Goal: Transaction & Acquisition: Purchase product/service

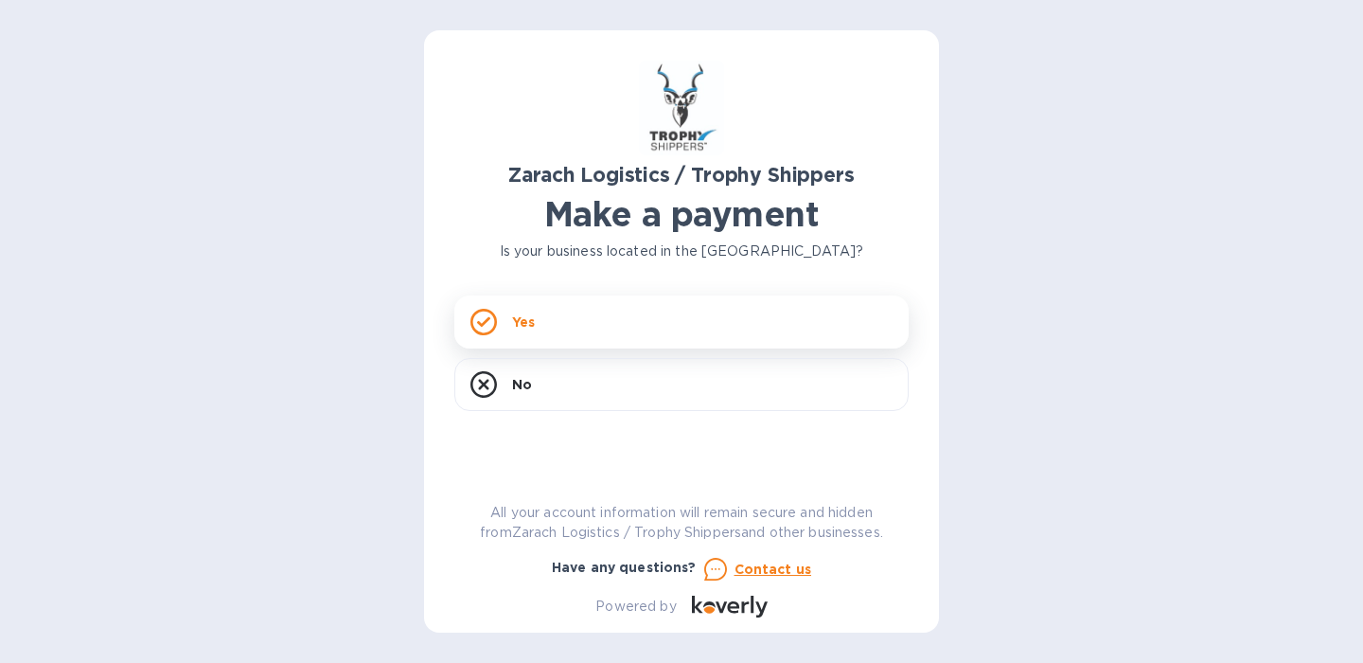
click at [712, 314] on div "Yes" at bounding box center [681, 321] width 454 height 53
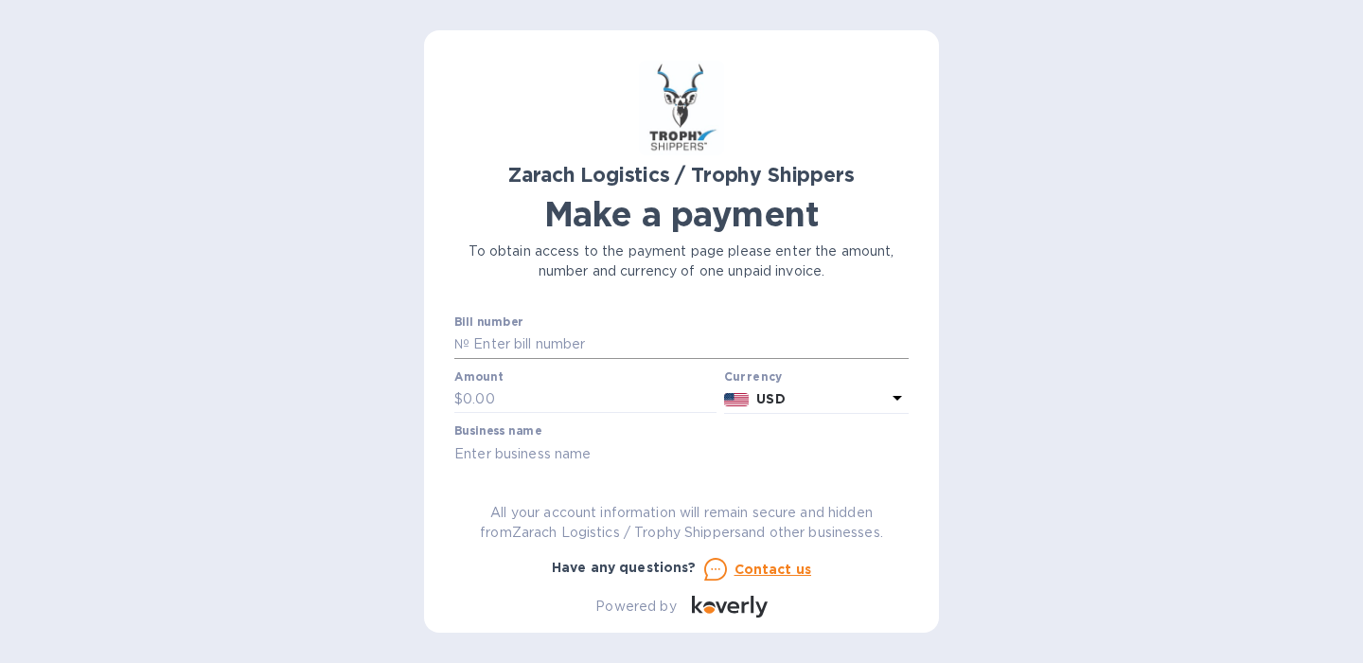
click at [667, 342] on input "text" at bounding box center [689, 344] width 439 height 28
paste input "B00170872"
type input "B00170872"
click at [548, 403] on input "text" at bounding box center [590, 399] width 254 height 28
type input "1,144.50"
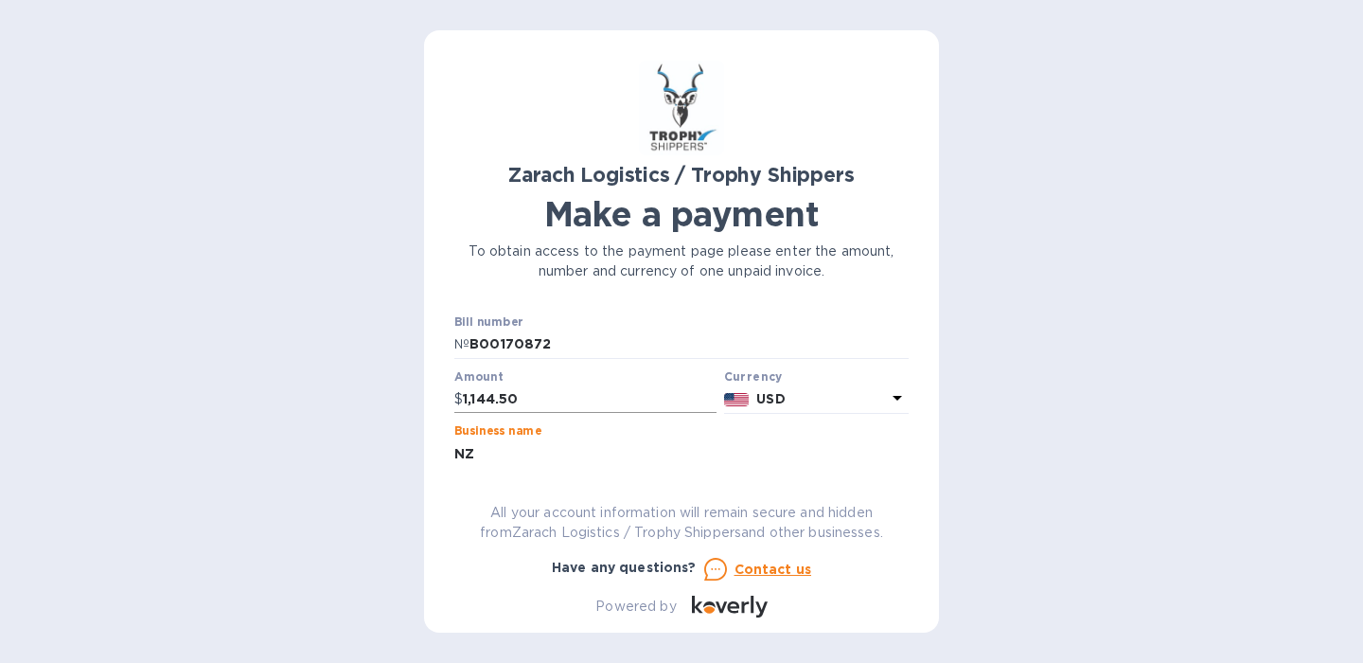
type input "N"
click at [775, 458] on input "Not a business, [PERSON_NAME] is a customer who hired Trophy Shippers to delive…" at bounding box center [681, 453] width 454 height 28
click at [858, 446] on input "Not a business, [PERSON_NAME] is a customer who hired Trophy Shippers to delive…" at bounding box center [681, 453] width 454 height 28
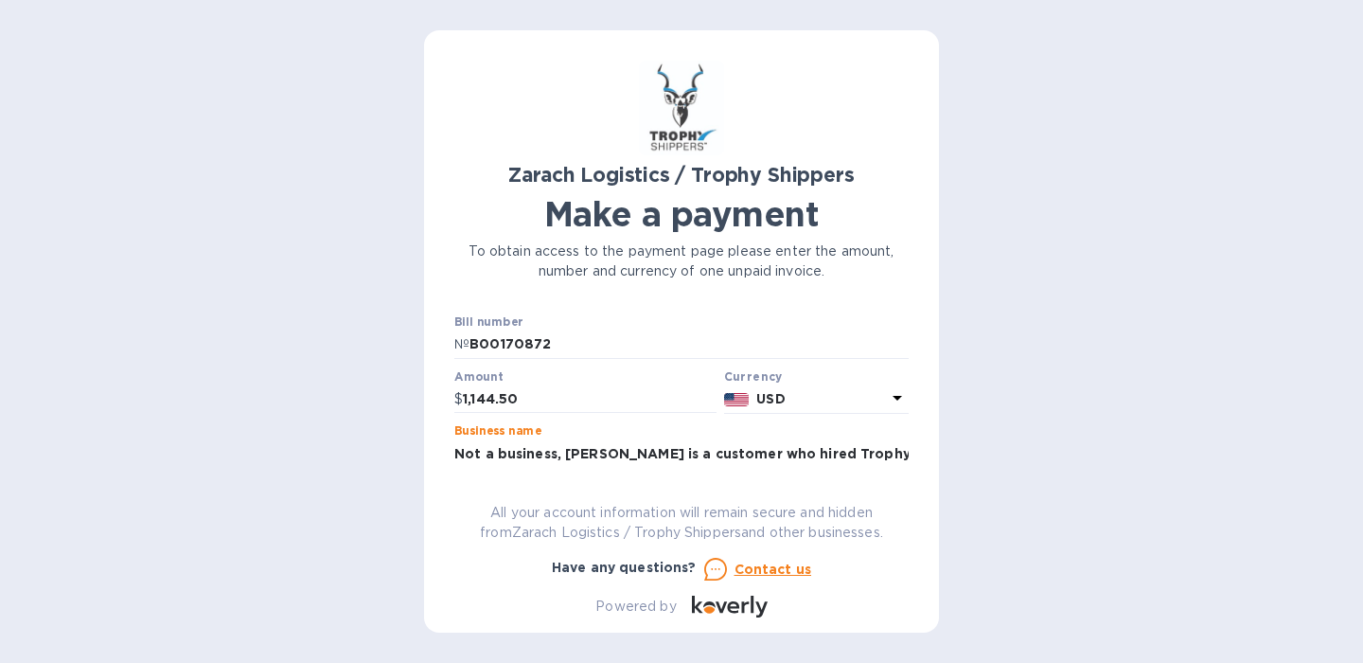
click at [858, 446] on input "Not a business, [PERSON_NAME] is a customer who hired Trophy Shippers to delive…" at bounding box center [681, 453] width 454 height 28
click at [872, 528] on p "All your account information will remain secure and hidden from Zarach Logistic…" at bounding box center [681, 523] width 454 height 40
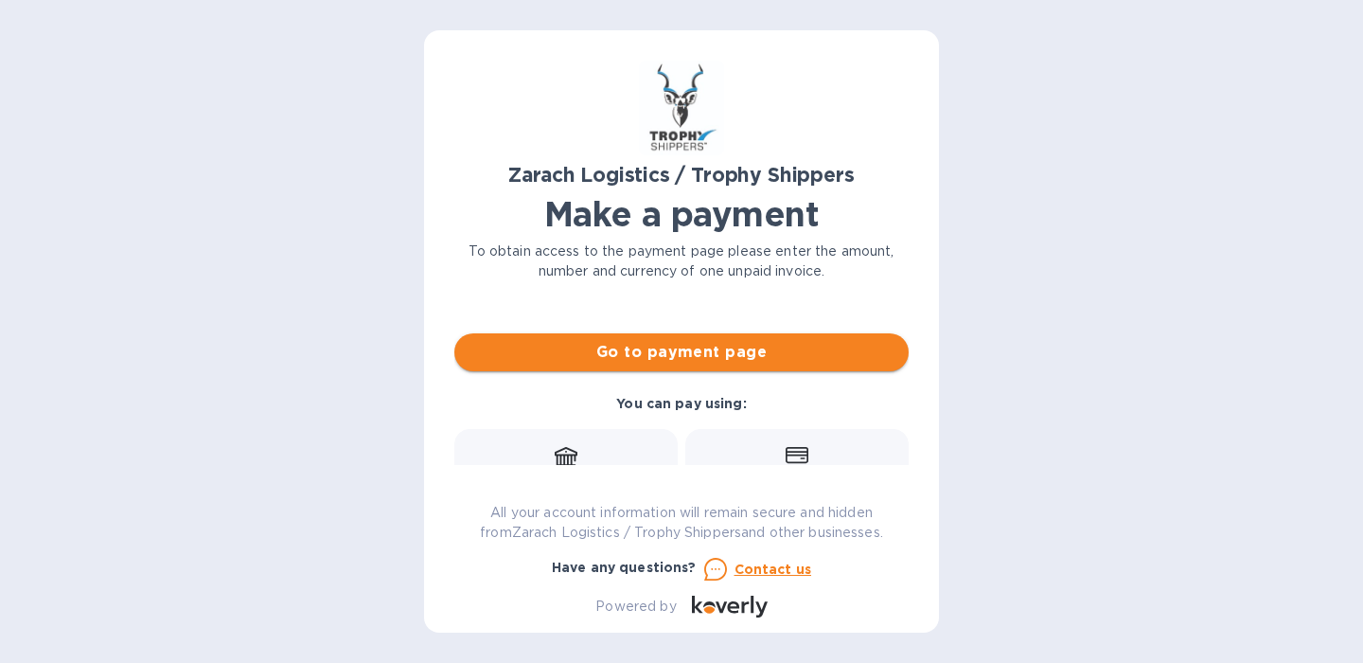
scroll to position [162, 0]
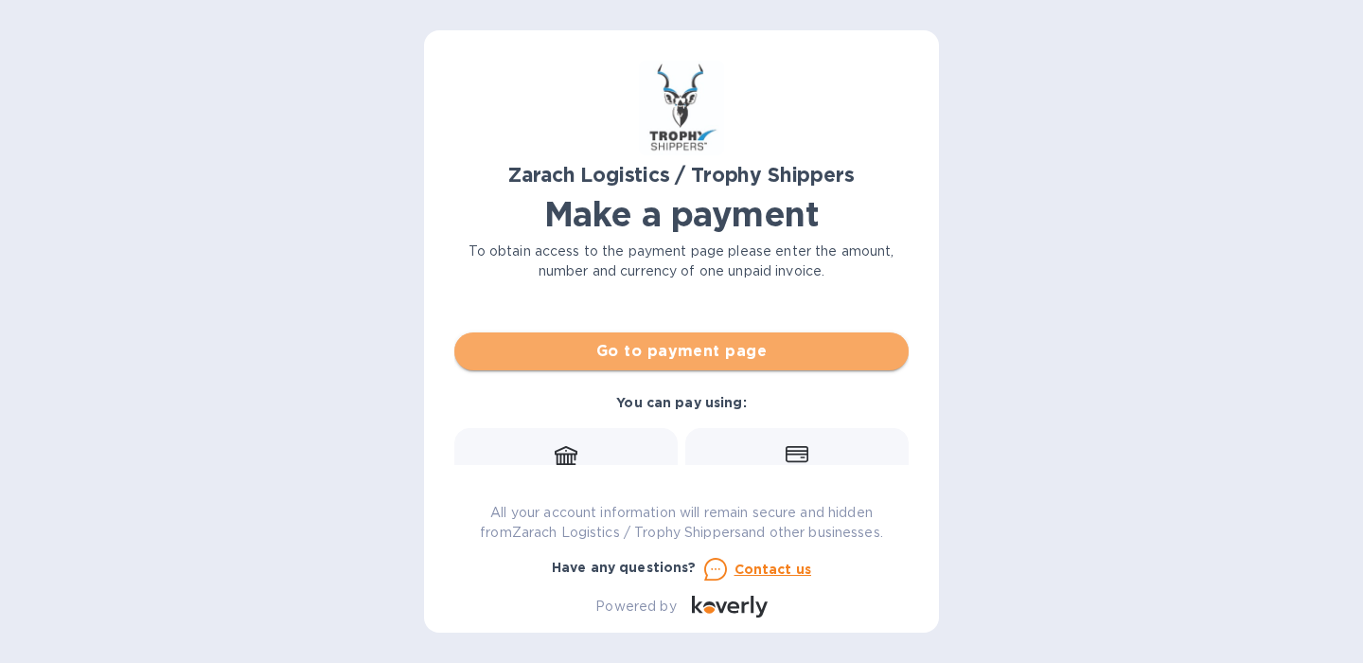
click at [778, 351] on span "Go to payment page" at bounding box center [682, 351] width 424 height 23
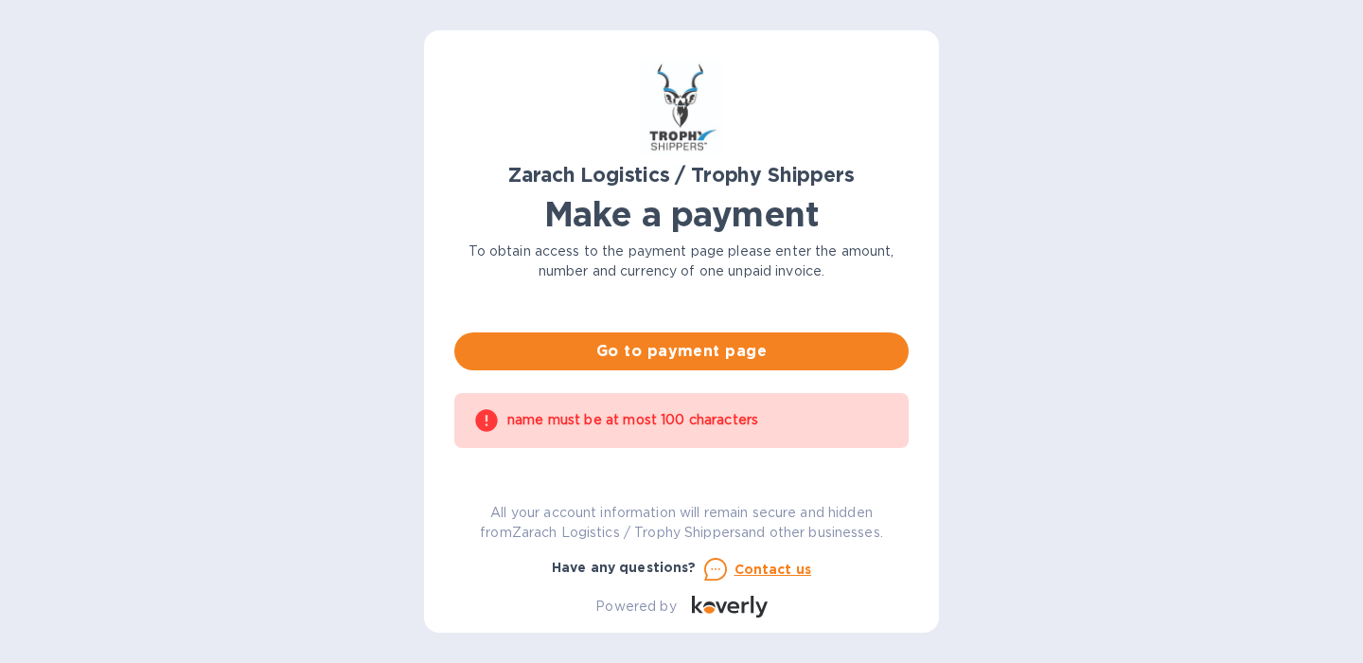
click at [879, 453] on div "Bill number № B00170872 Amount $ 1,144.50 Currency USD Business name Not a busi…" at bounding box center [682, 331] width 462 height 363
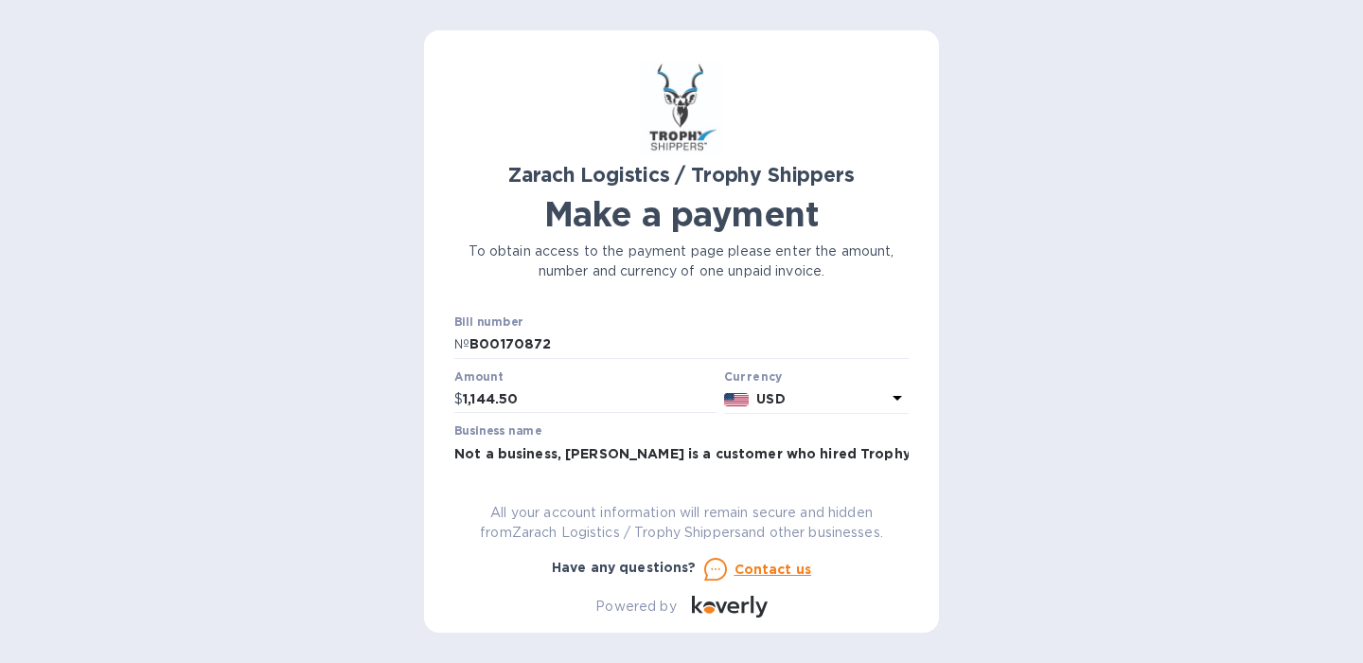
scroll to position [0, 0]
click at [616, 451] on input "Not a business, [PERSON_NAME] is a customer who hired Trophy Shippers to delive…" at bounding box center [681, 453] width 454 height 28
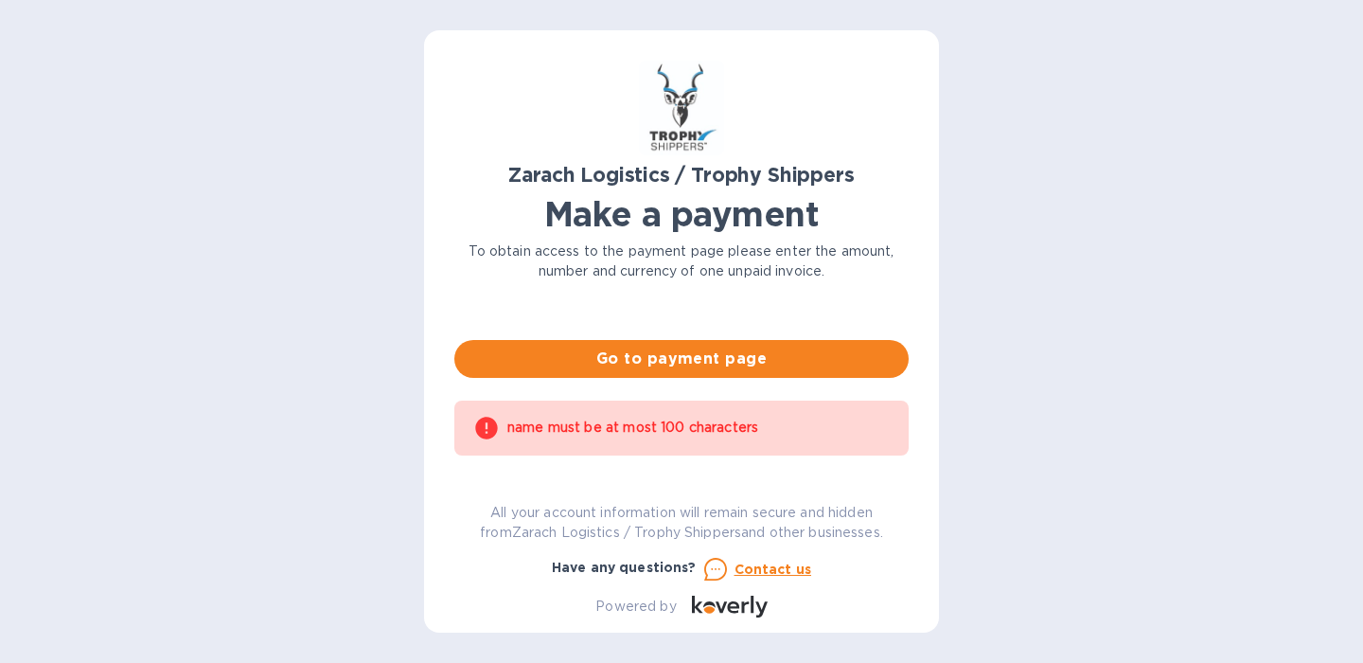
scroll to position [160, 0]
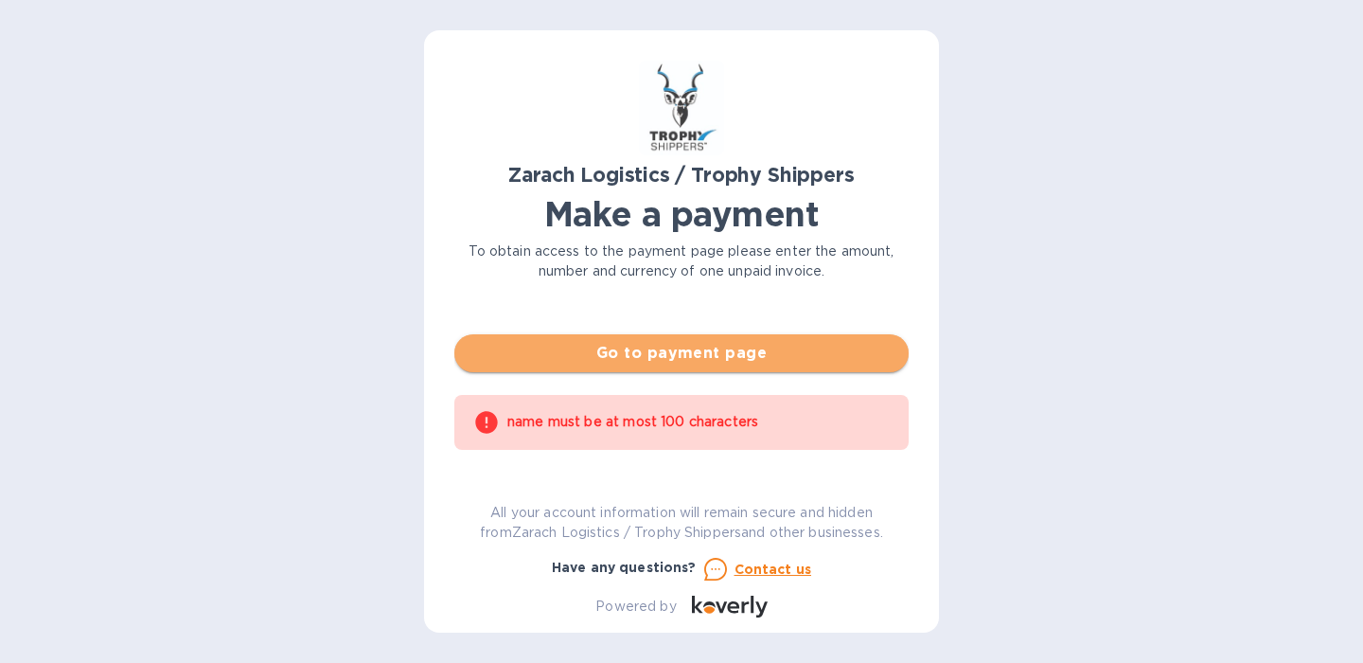
click at [747, 354] on span "Go to payment page" at bounding box center [682, 353] width 424 height 23
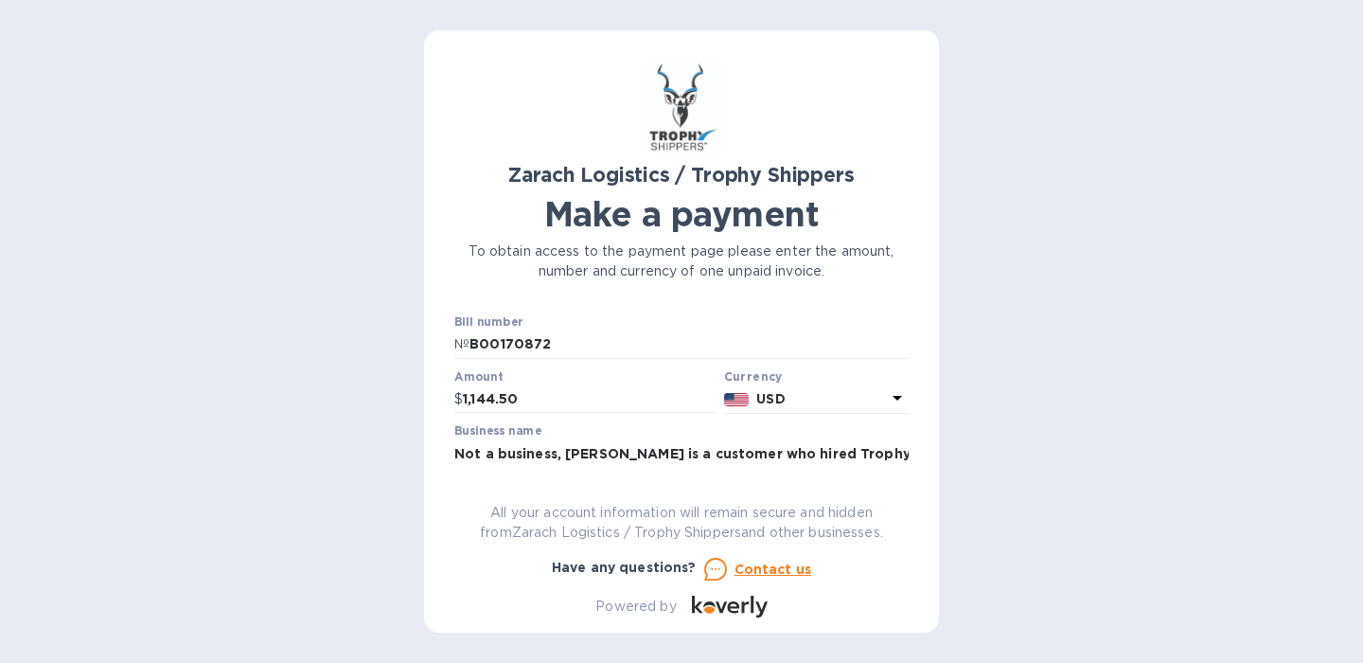
scroll to position [0, 0]
click at [853, 457] on input "Not a business, [PERSON_NAME] is a customer who hired Trophy Shippers to delive…" at bounding box center [681, 453] width 454 height 28
click at [860, 453] on input "Not a business, [PERSON_NAME] is a customer who hired Trophy Shippers to delive…" at bounding box center [681, 453] width 454 height 28
click at [822, 455] on input "Not a business, [PERSON_NAME] is a customer who hired Trophy Shippers to delive…" at bounding box center [681, 453] width 454 height 28
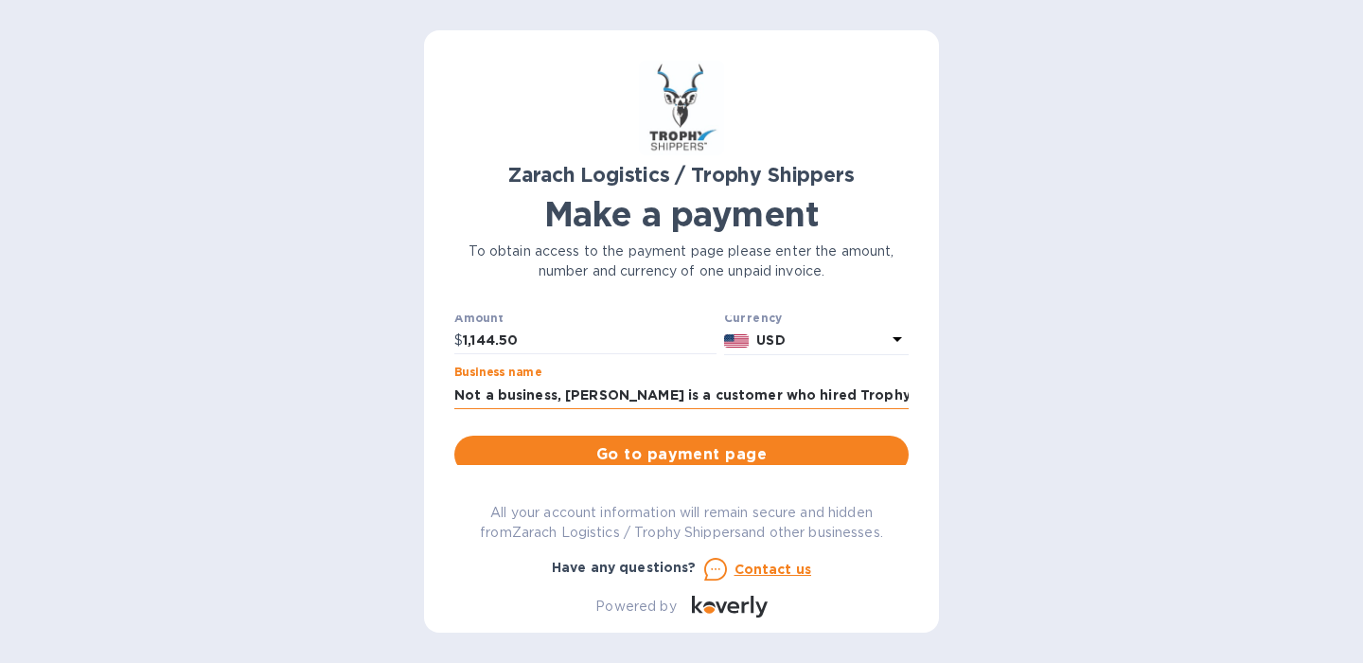
scroll to position [63, 0]
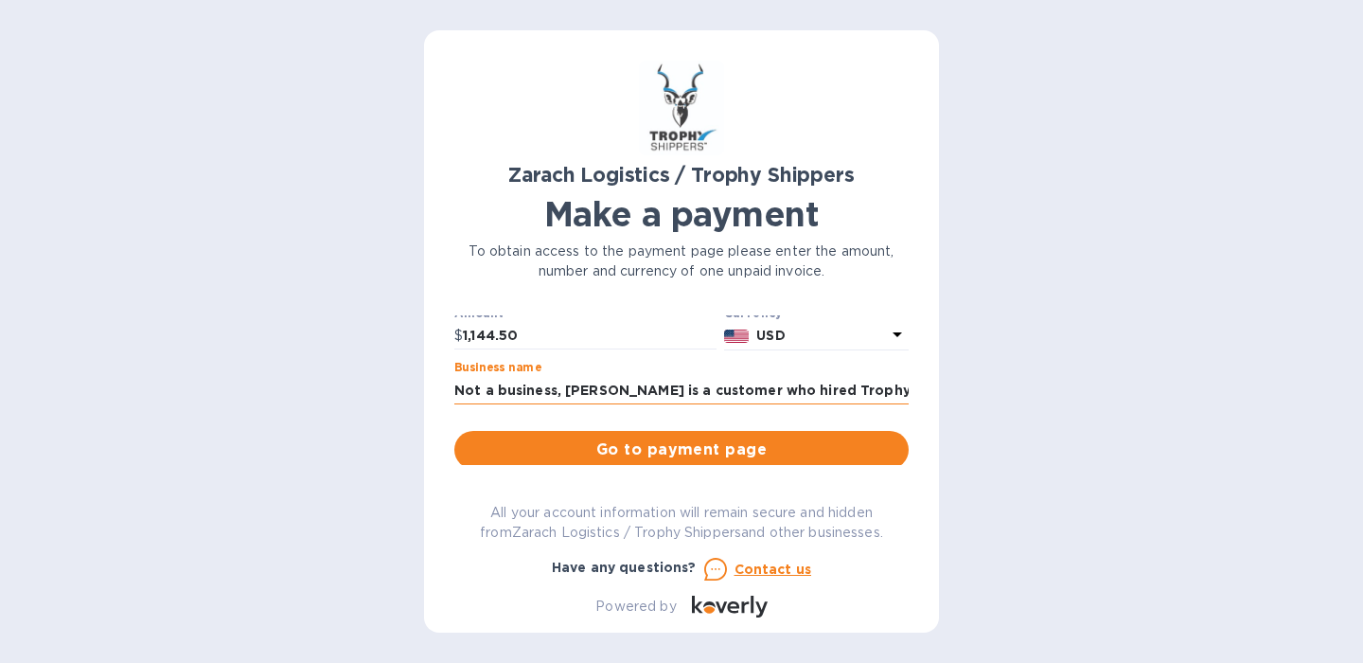
click at [809, 386] on input "Not a business, [PERSON_NAME] is a customer who hired Trophy Shippers to delive…" at bounding box center [681, 390] width 454 height 28
click at [748, 458] on span "Go to payment page" at bounding box center [682, 449] width 424 height 23
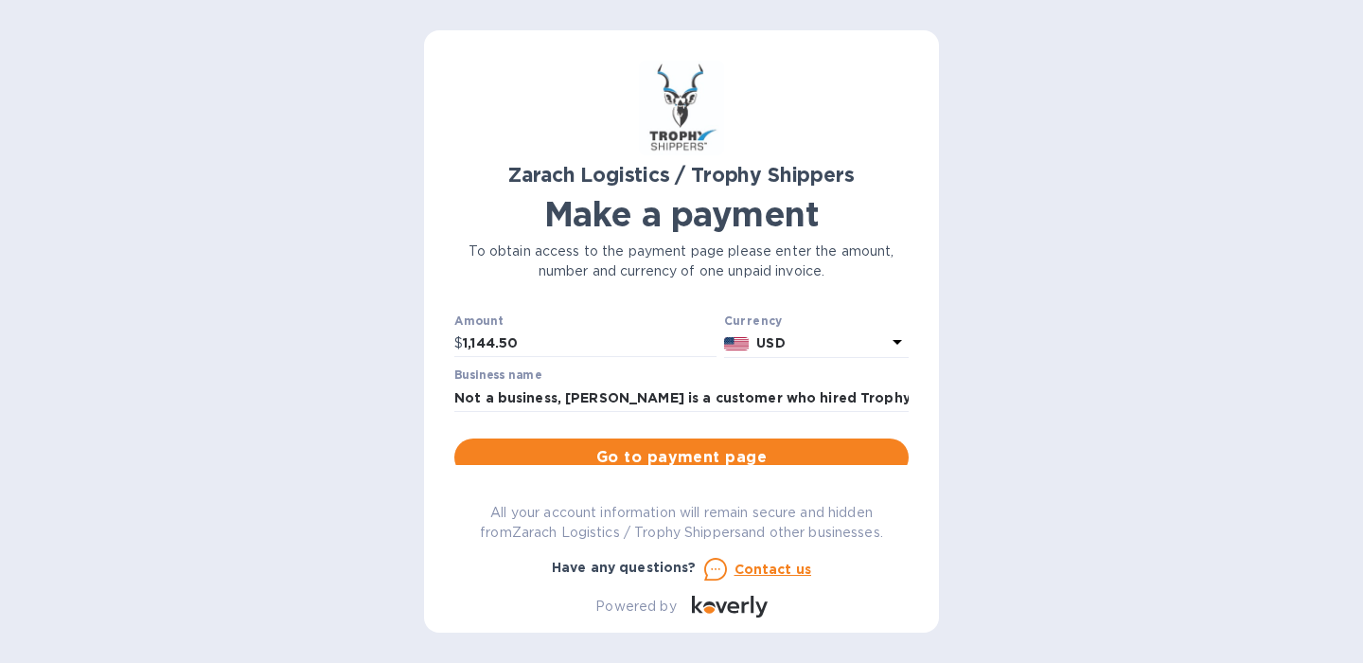
scroll to position [49, 0]
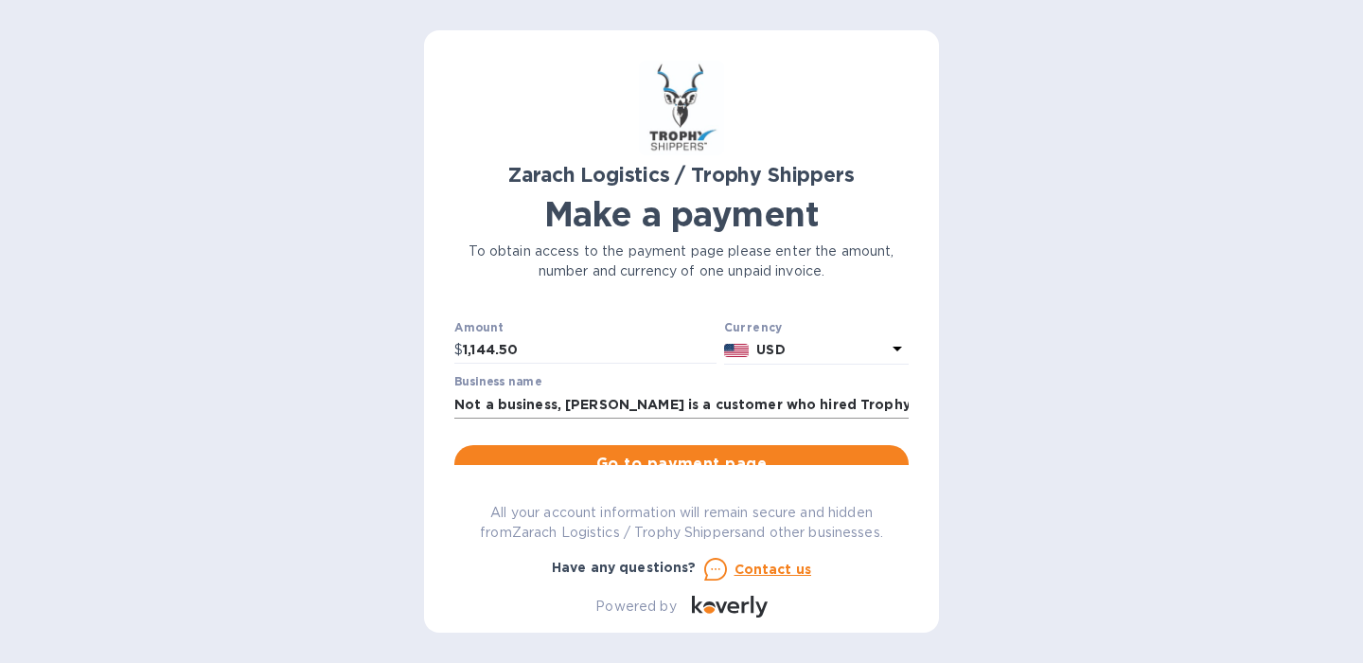
click at [678, 403] on input "Not a business, [PERSON_NAME] is a customer who hired Trophy Shippers to delive…" at bounding box center [681, 404] width 454 height 28
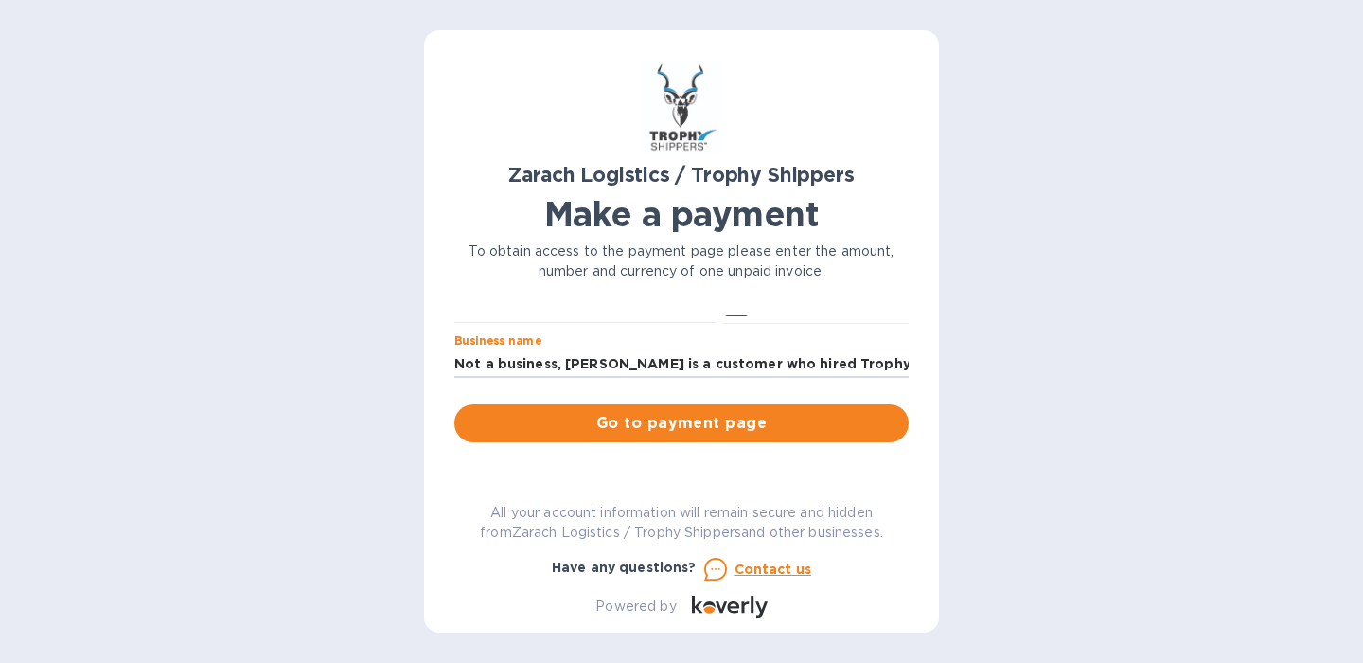
scroll to position [98, 0]
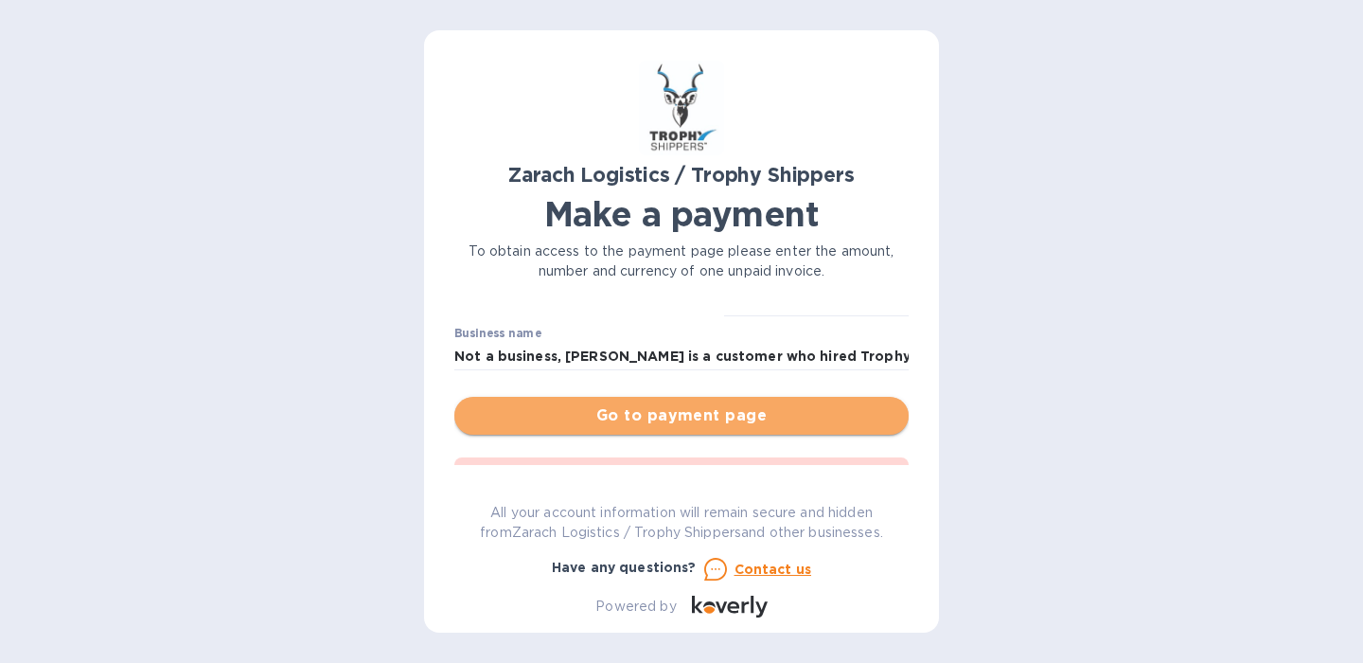
click at [707, 418] on span "Go to payment page" at bounding box center [682, 415] width 424 height 23
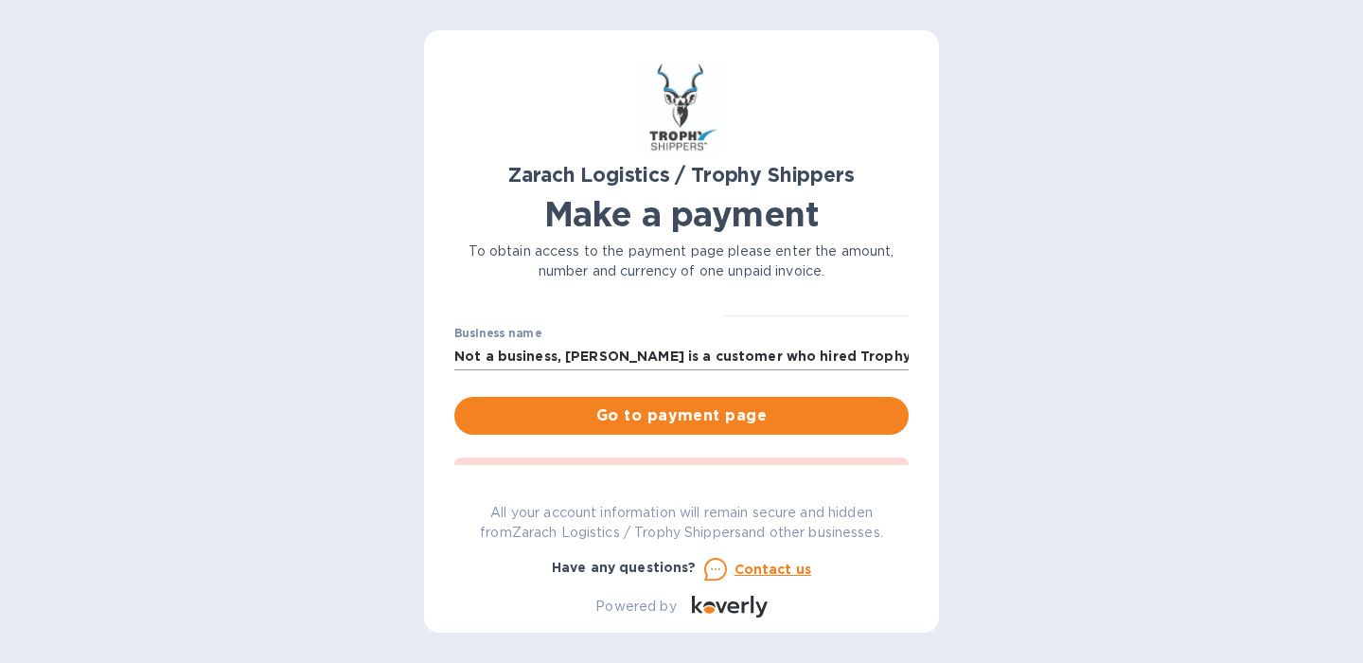
scroll to position [0, 0]
click at [689, 354] on input "Not a business, [PERSON_NAME] is a customer who hired Trophy Shippers to delive…" at bounding box center [681, 356] width 454 height 28
click at [703, 409] on span "Go to payment page" at bounding box center [682, 415] width 424 height 23
click at [768, 355] on input "Not a business, [PERSON_NAME] is a customer who hired Trophy Shippers to delive…" at bounding box center [681, 356] width 454 height 28
click at [770, 358] on input "Not a business, [PERSON_NAME] is a customer who hired Trophy Shippers to delive…" at bounding box center [681, 356] width 454 height 28
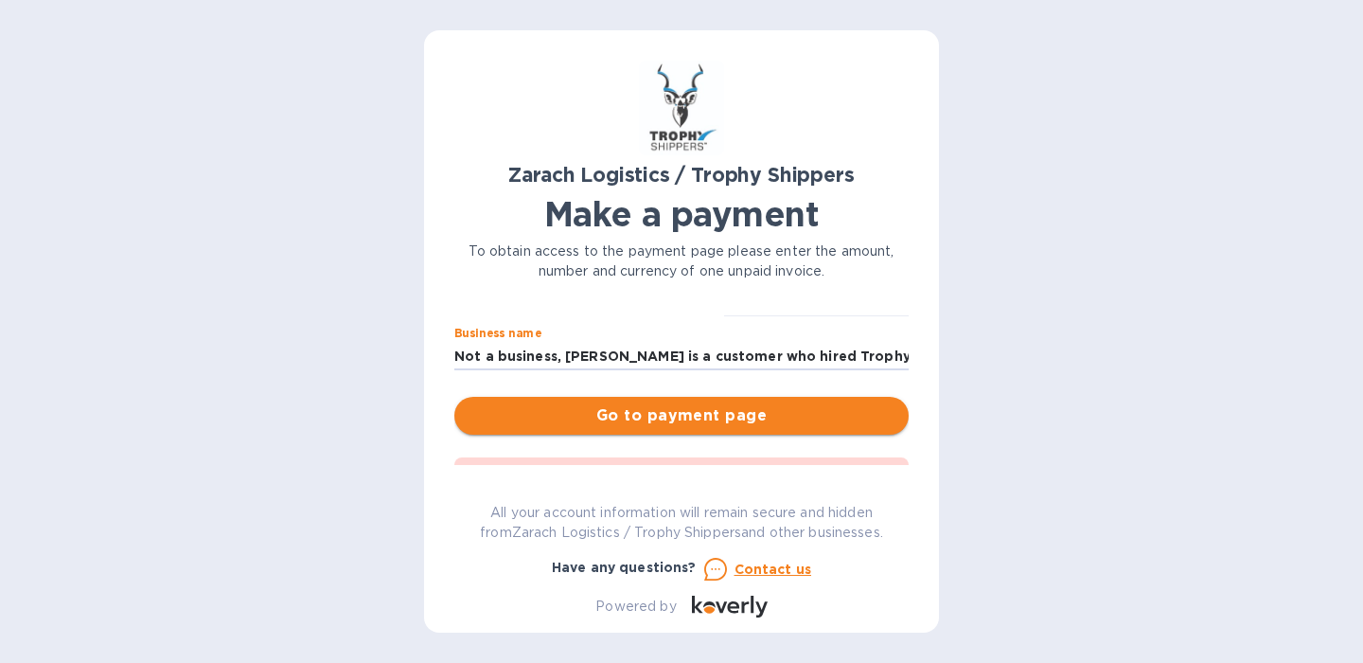
click at [762, 414] on span "Go to payment page" at bounding box center [682, 415] width 424 height 23
click at [884, 353] on input "Not a business, [PERSON_NAME] is a customer who hired Trophy Shippers to delive…" at bounding box center [681, 356] width 454 height 28
click at [567, 357] on input "Not a business, [PERSON_NAME] is a customer who hired Trophy Shippers to delive…" at bounding box center [681, 356] width 454 height 28
click at [647, 353] on input "Not a business, [PERSON_NAME] is a customer who hired Trophy Shippers to accept…" at bounding box center [681, 356] width 454 height 28
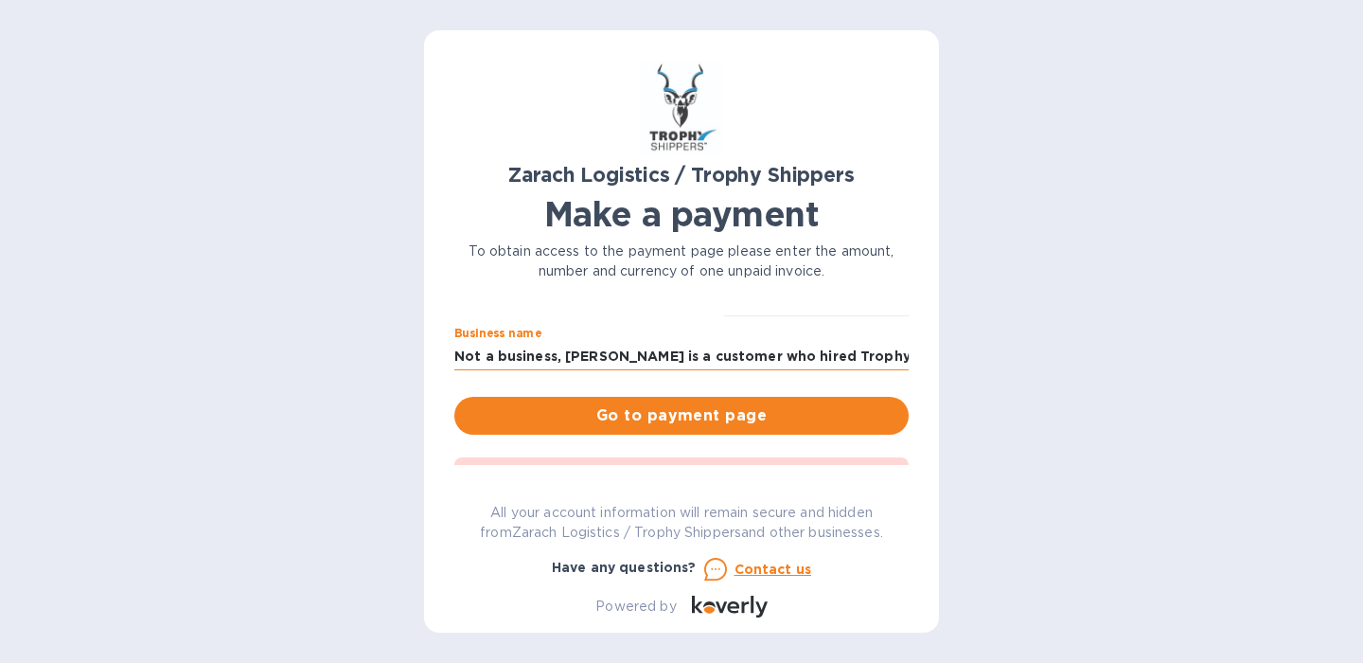
click at [647, 353] on input "Not a business, [PERSON_NAME] is a customer who hired Trophy Shippers to accept…" at bounding box center [681, 356] width 454 height 28
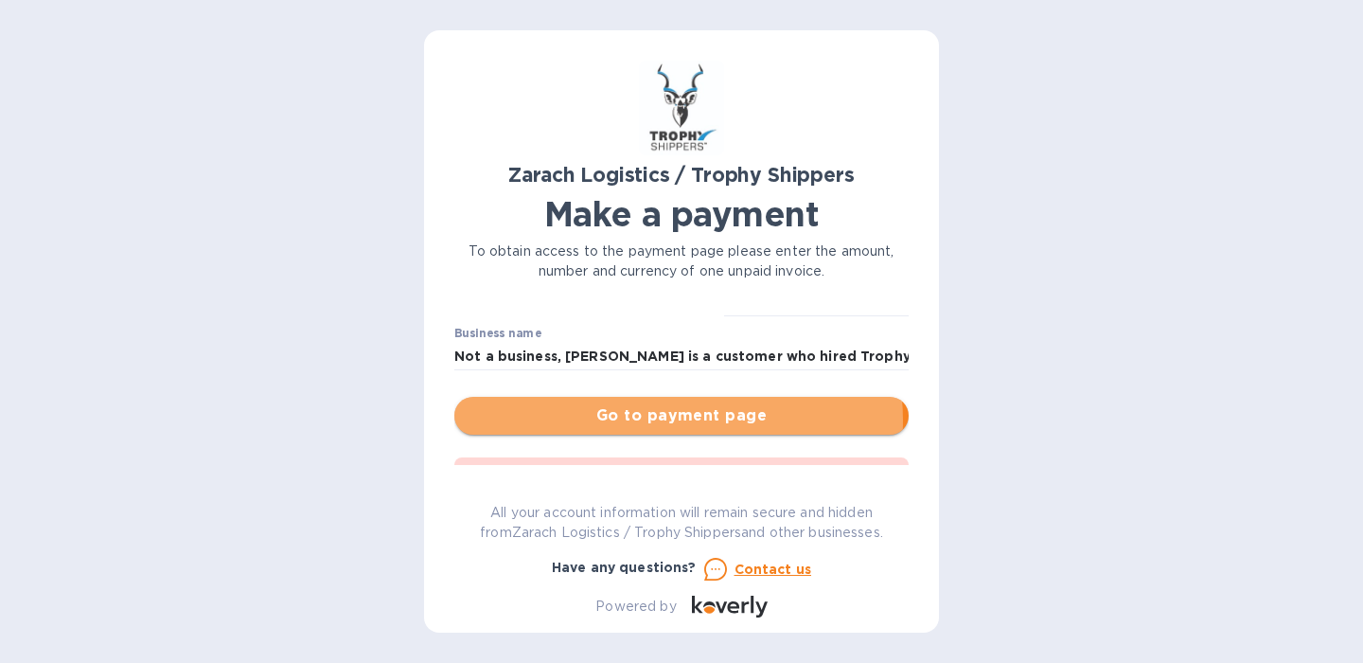
click at [673, 420] on span "Go to payment page" at bounding box center [682, 415] width 424 height 23
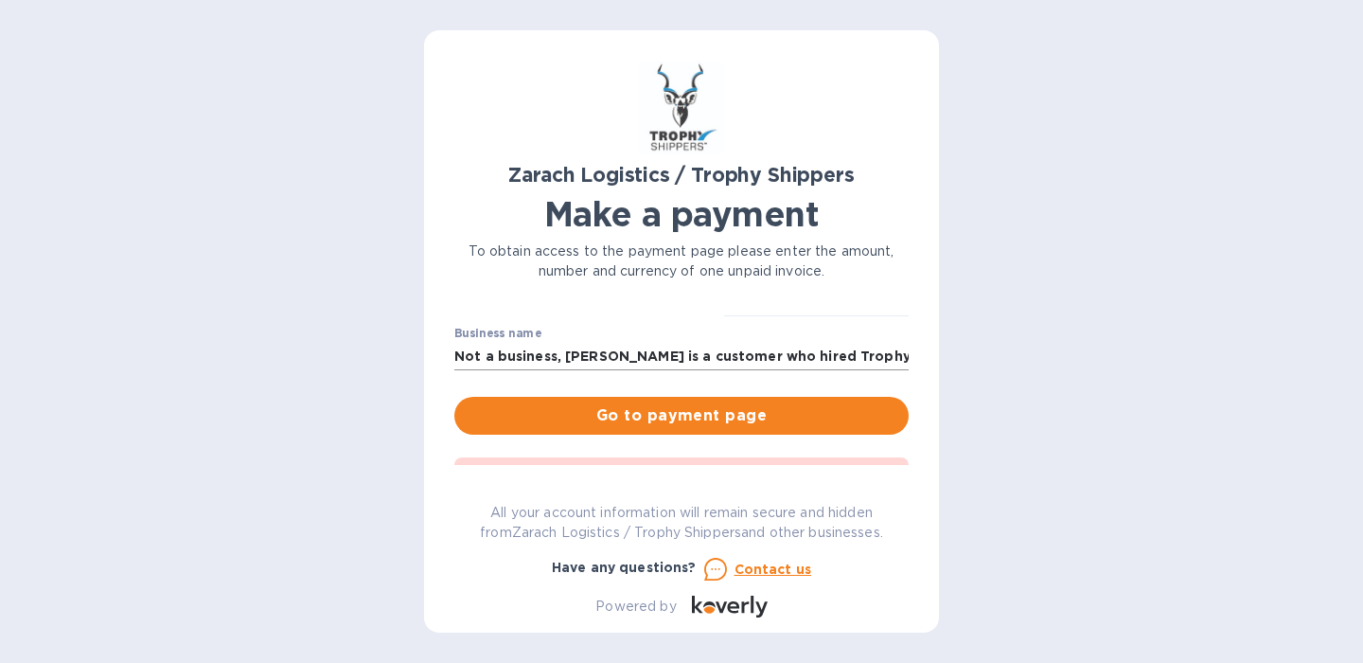
click at [722, 355] on input "Not a business, [PERSON_NAME] is a customer who hired Trophy Shippers to accept…" at bounding box center [681, 356] width 454 height 28
click at [779, 414] on span "Go to payment page" at bounding box center [682, 415] width 424 height 23
click at [765, 359] on input "Not a business, [PERSON_NAME] is a customer. He hired Trophy Shippers to accept…" at bounding box center [681, 356] width 454 height 28
type input "Not a business, [PERSON_NAME] is a customer. He hired Trophy Shippers to accept…"
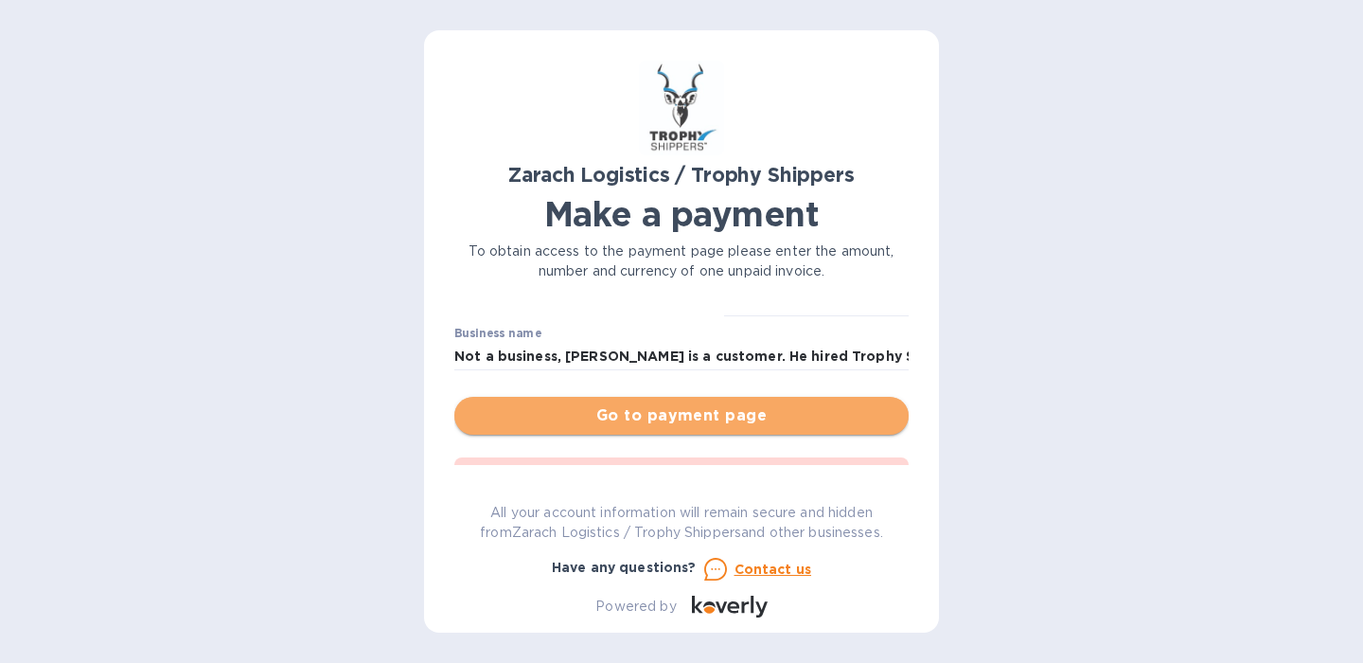
click at [792, 415] on span "Go to payment page" at bounding box center [682, 415] width 424 height 23
